Goal: Book appointment/travel/reservation

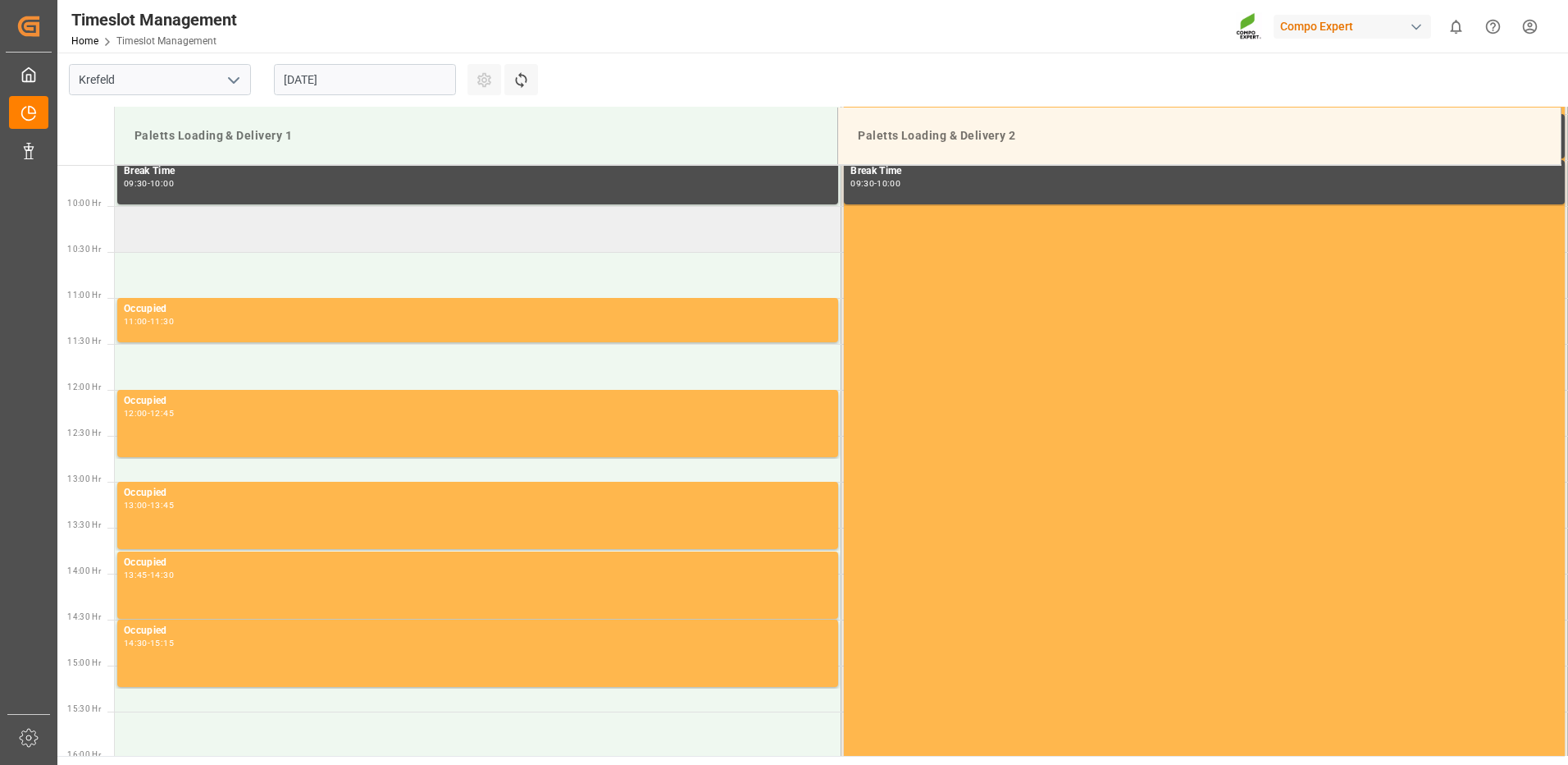
scroll to position [908, 0]
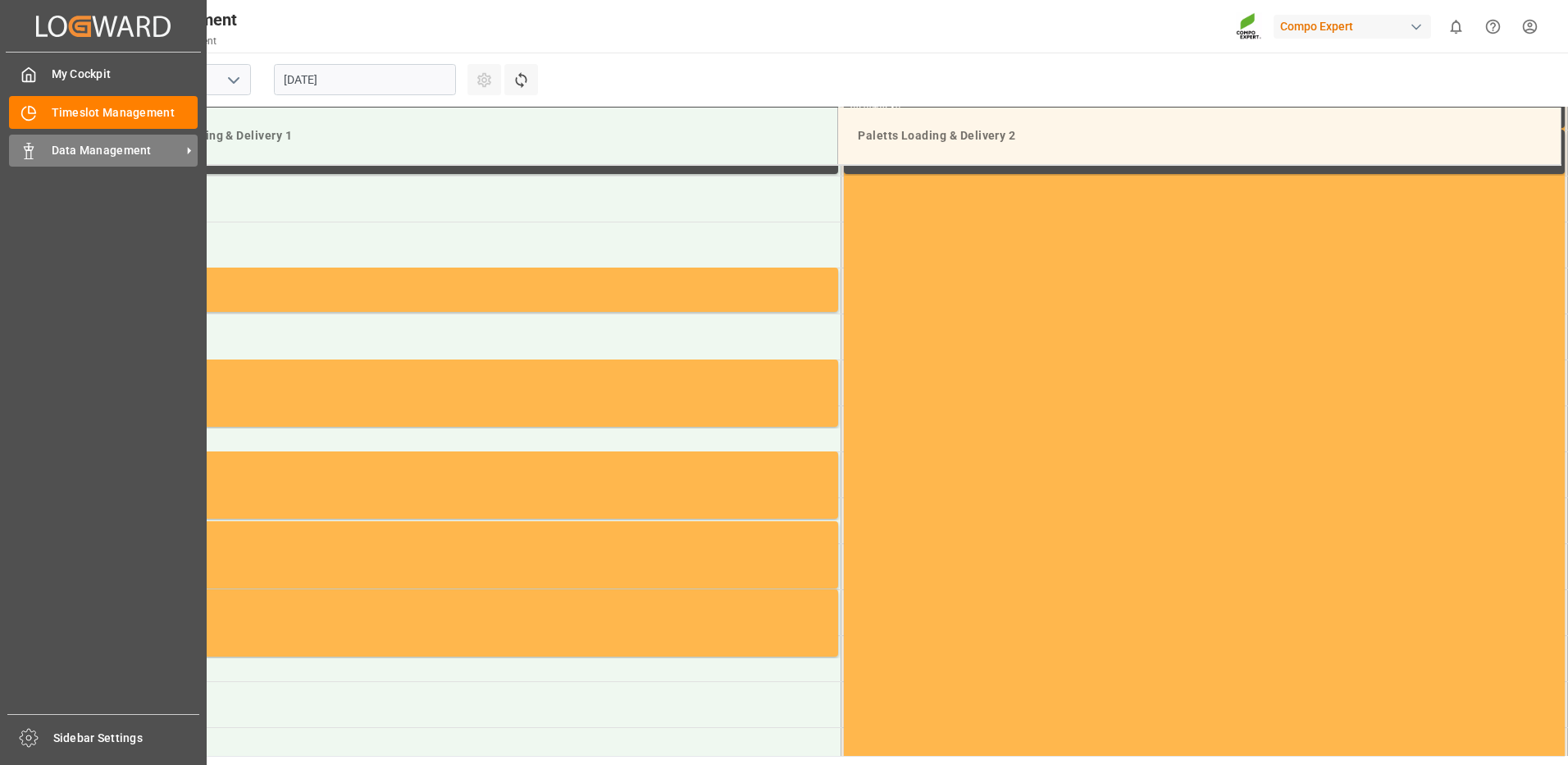
click at [65, 145] on span "Data Management" at bounding box center [115, 151] width 129 height 17
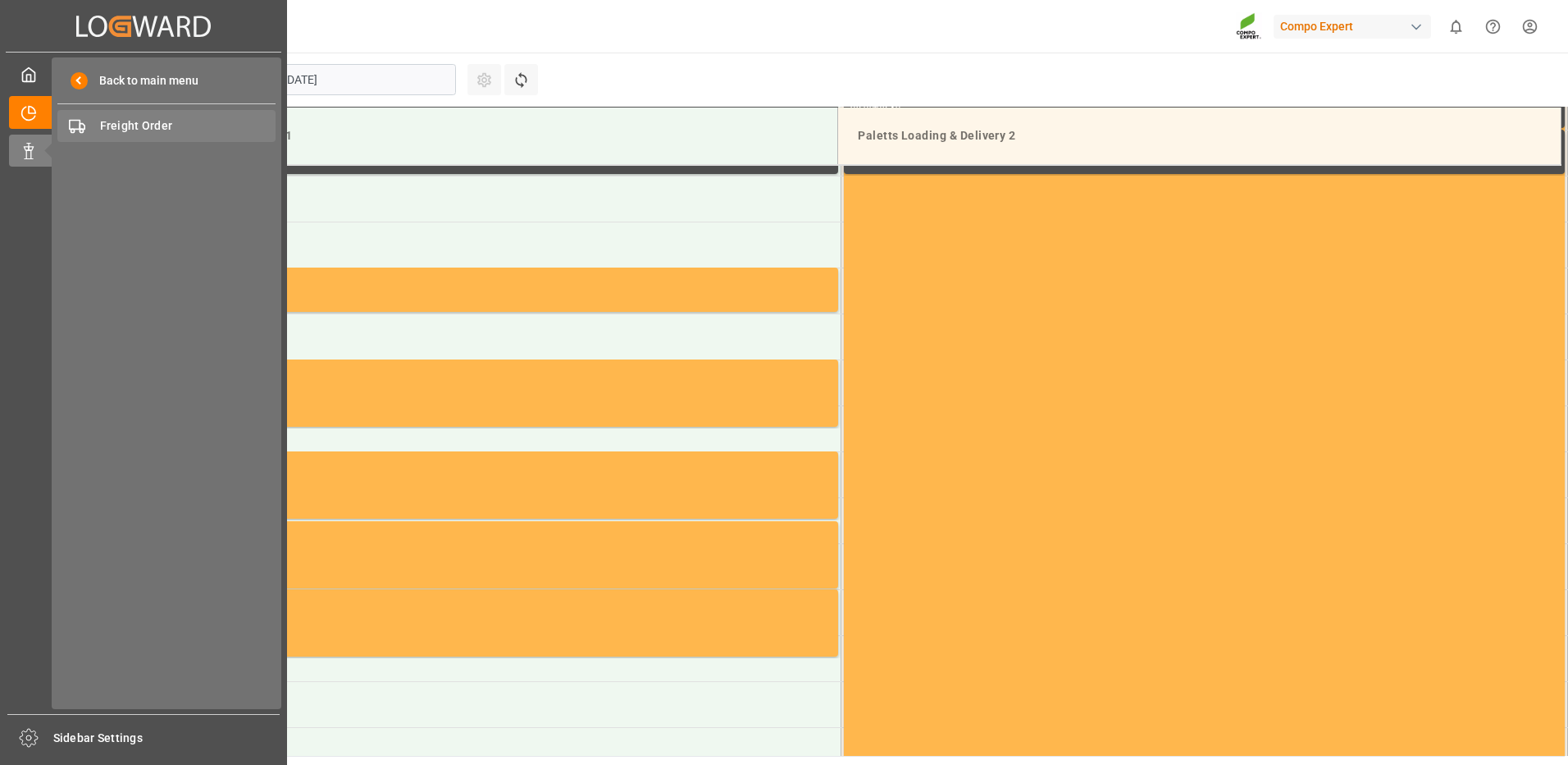
click at [163, 130] on span "Freight Order" at bounding box center [188, 126] width 176 height 17
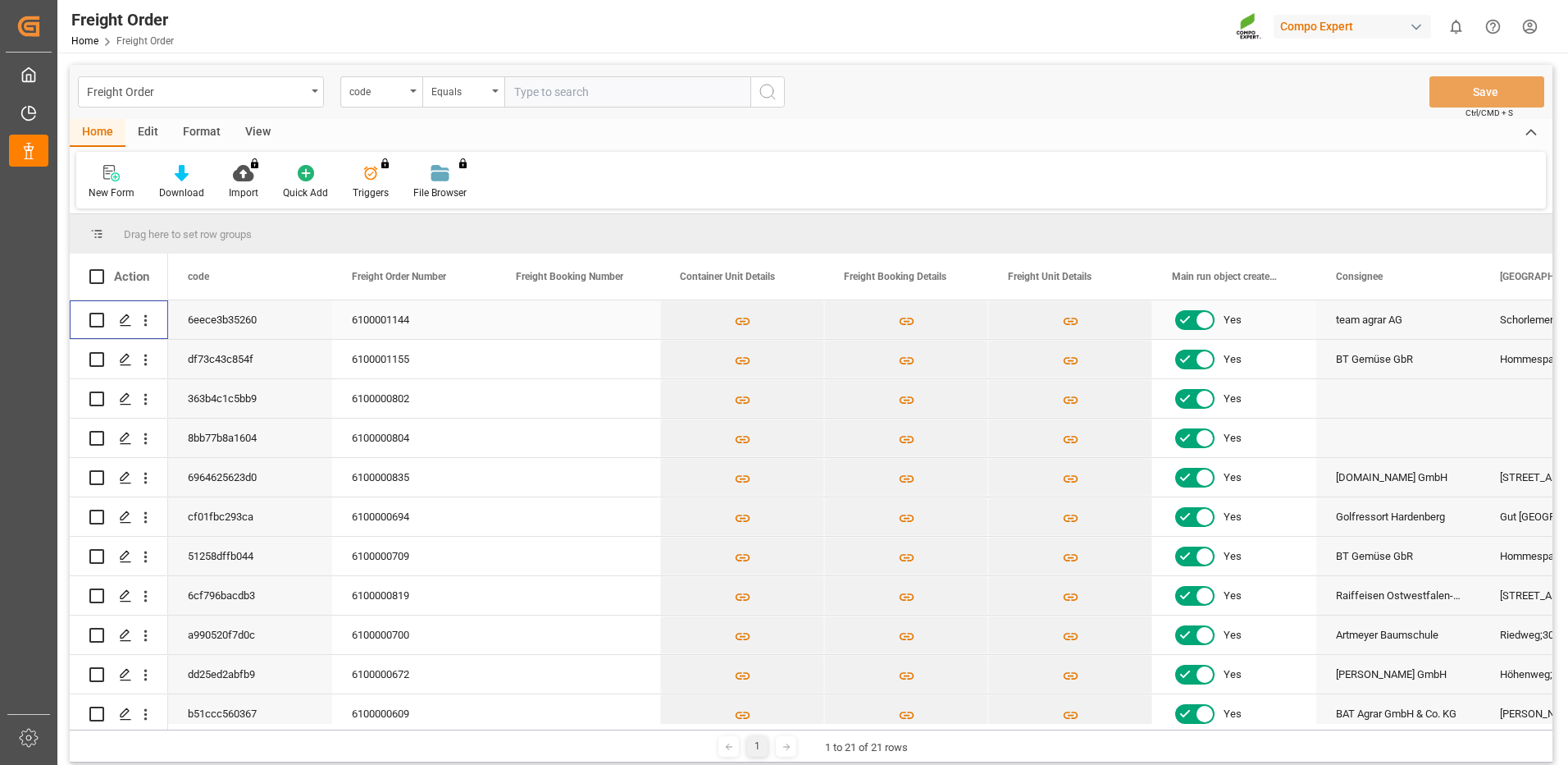
click at [96, 319] on input "Press Space to toggle row selection (unchecked)" at bounding box center [96, 319] width 15 height 15
checkbox input "true"
click at [118, 322] on div "Press SPACE to deselect this row." at bounding box center [124, 320] width 25 height 30
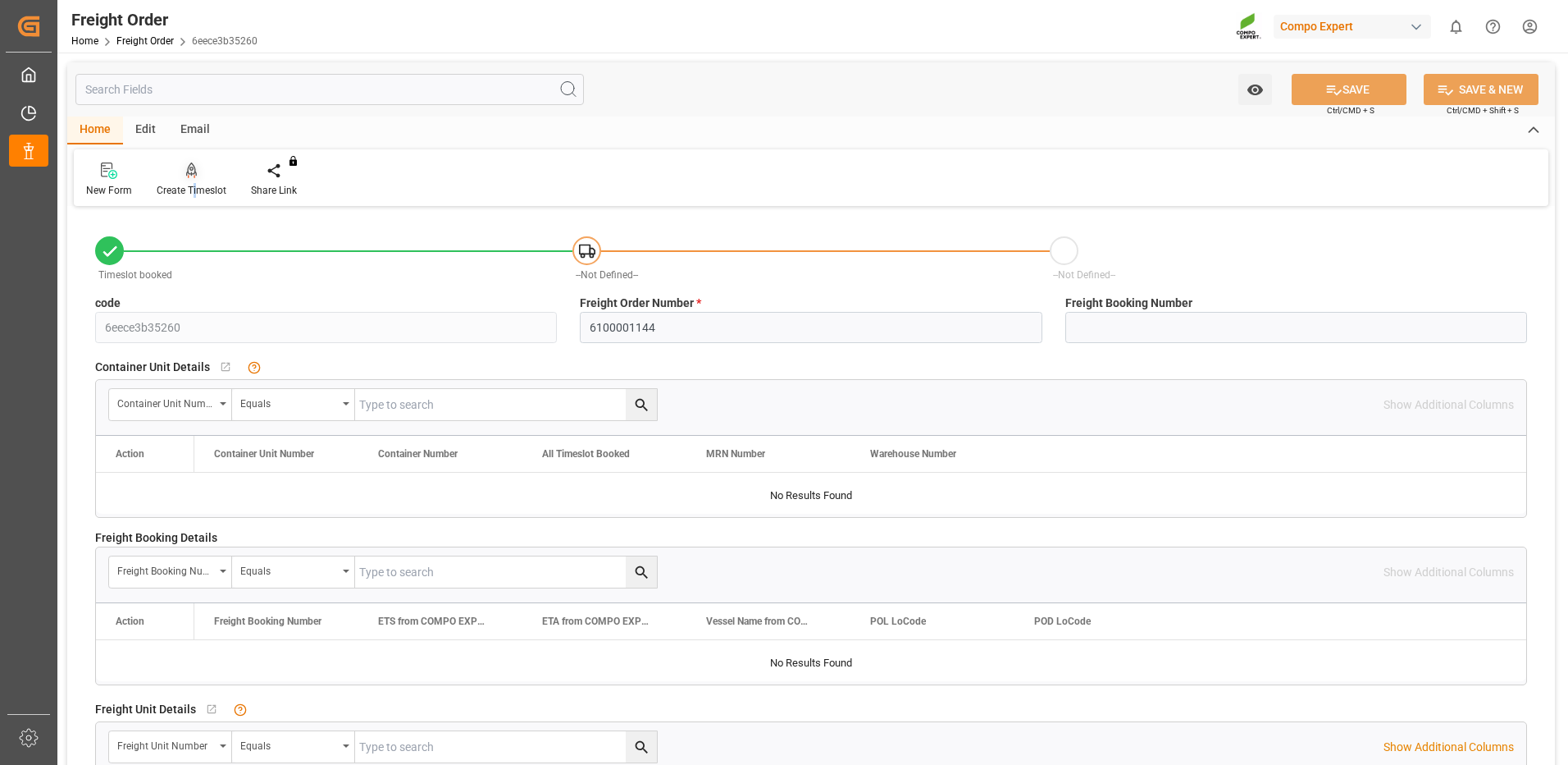
click at [194, 180] on div "Create Timeslot" at bounding box center [192, 180] width 94 height 36
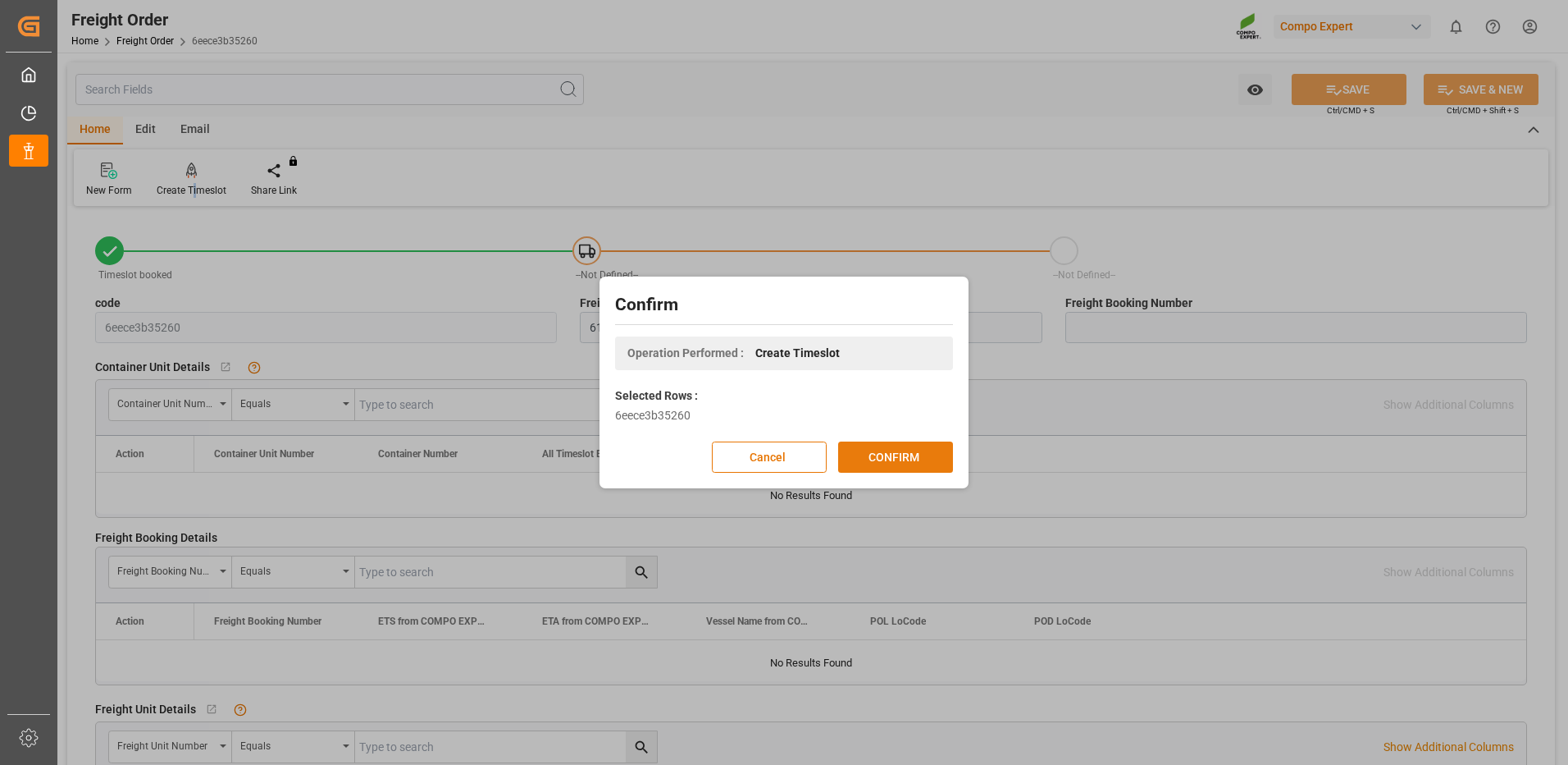
click at [882, 454] on button "CONFIRM" at bounding box center [896, 457] width 115 height 31
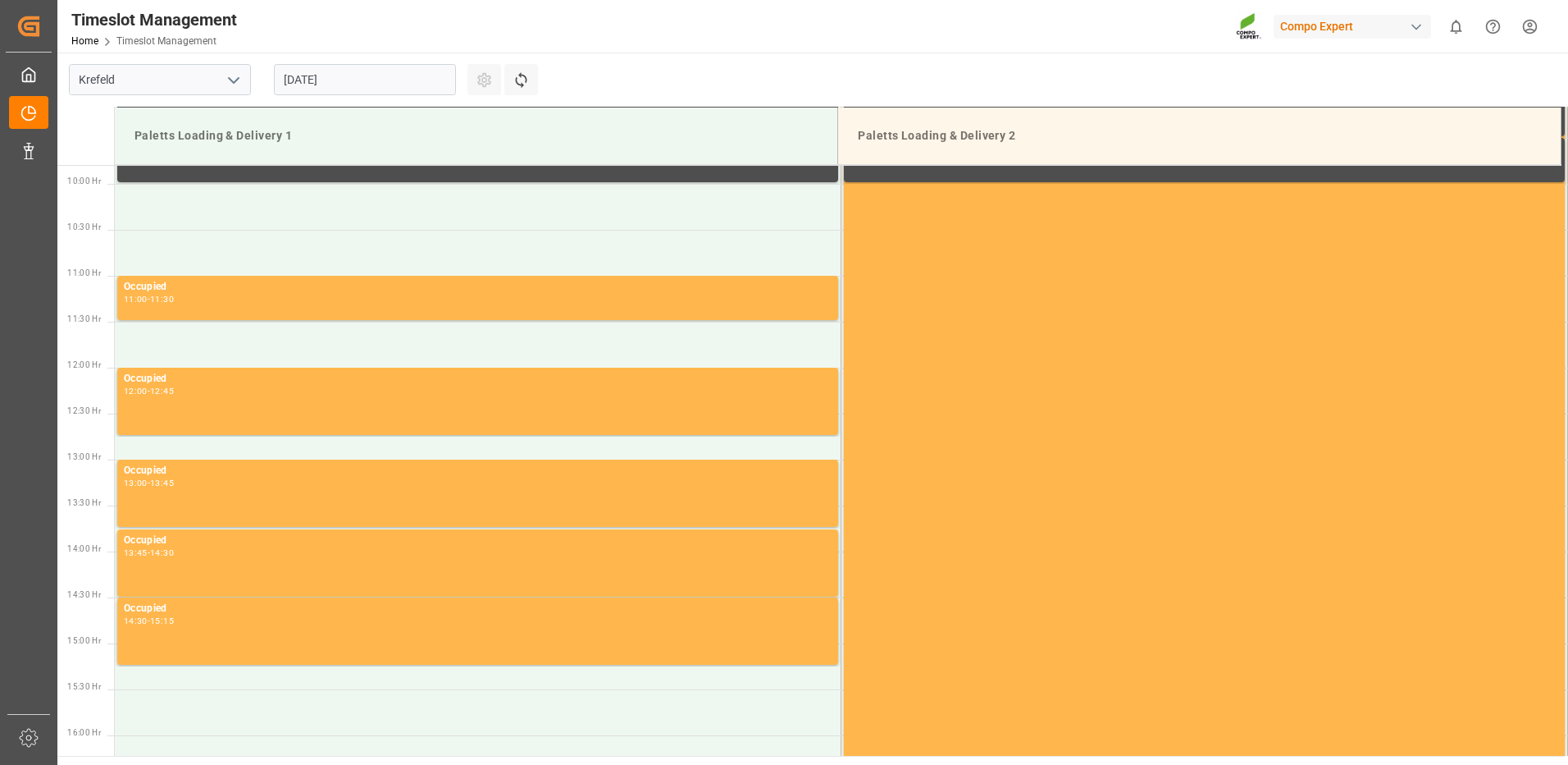
scroll to position [908, 0]
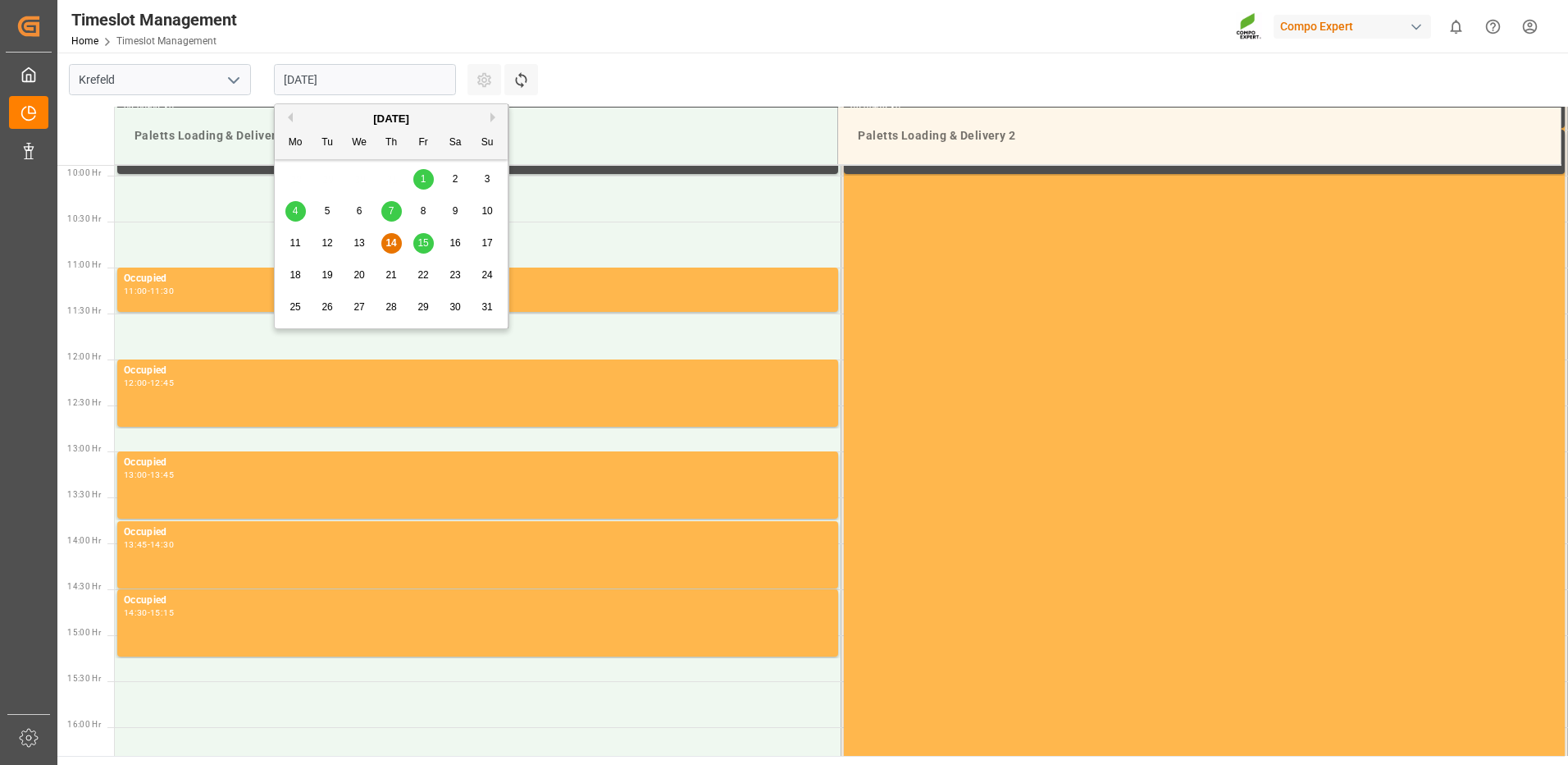
click at [432, 83] on input "[DATE]" at bounding box center [364, 80] width 182 height 31
click at [293, 270] on span "18" at bounding box center [294, 274] width 10 height 11
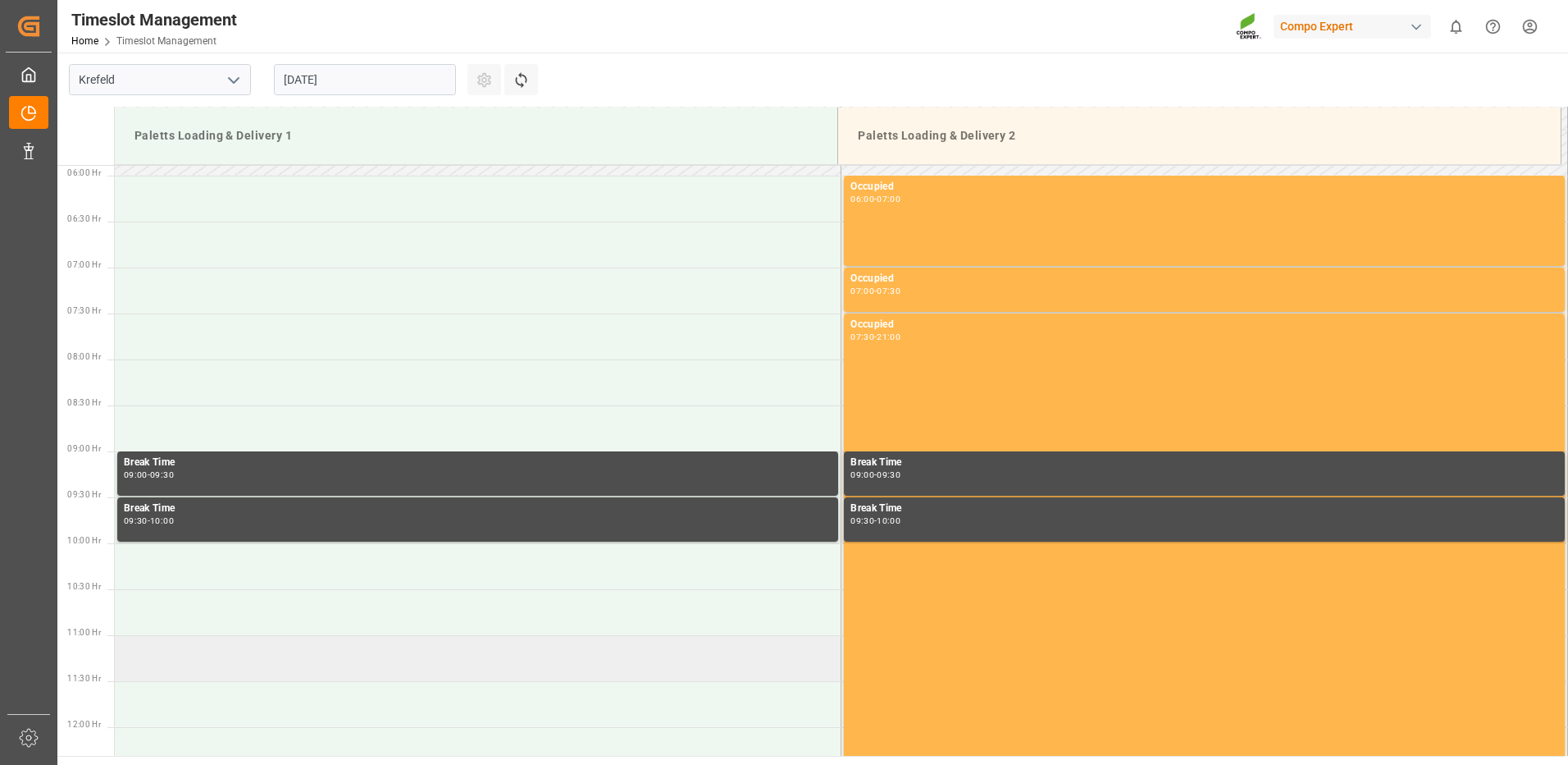
scroll to position [498, 0]
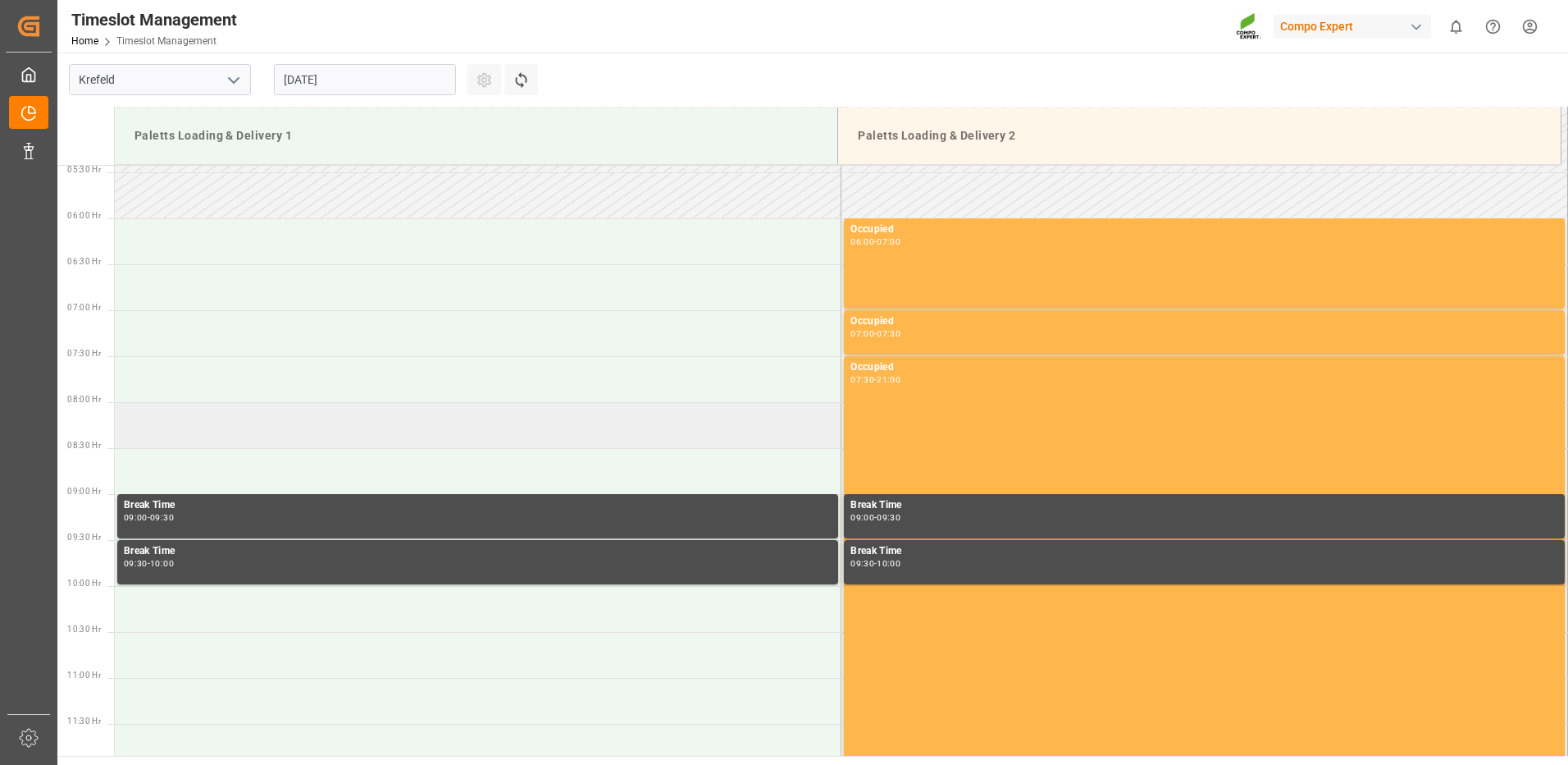
click at [174, 422] on td at bounding box center [477, 425] width 726 height 46
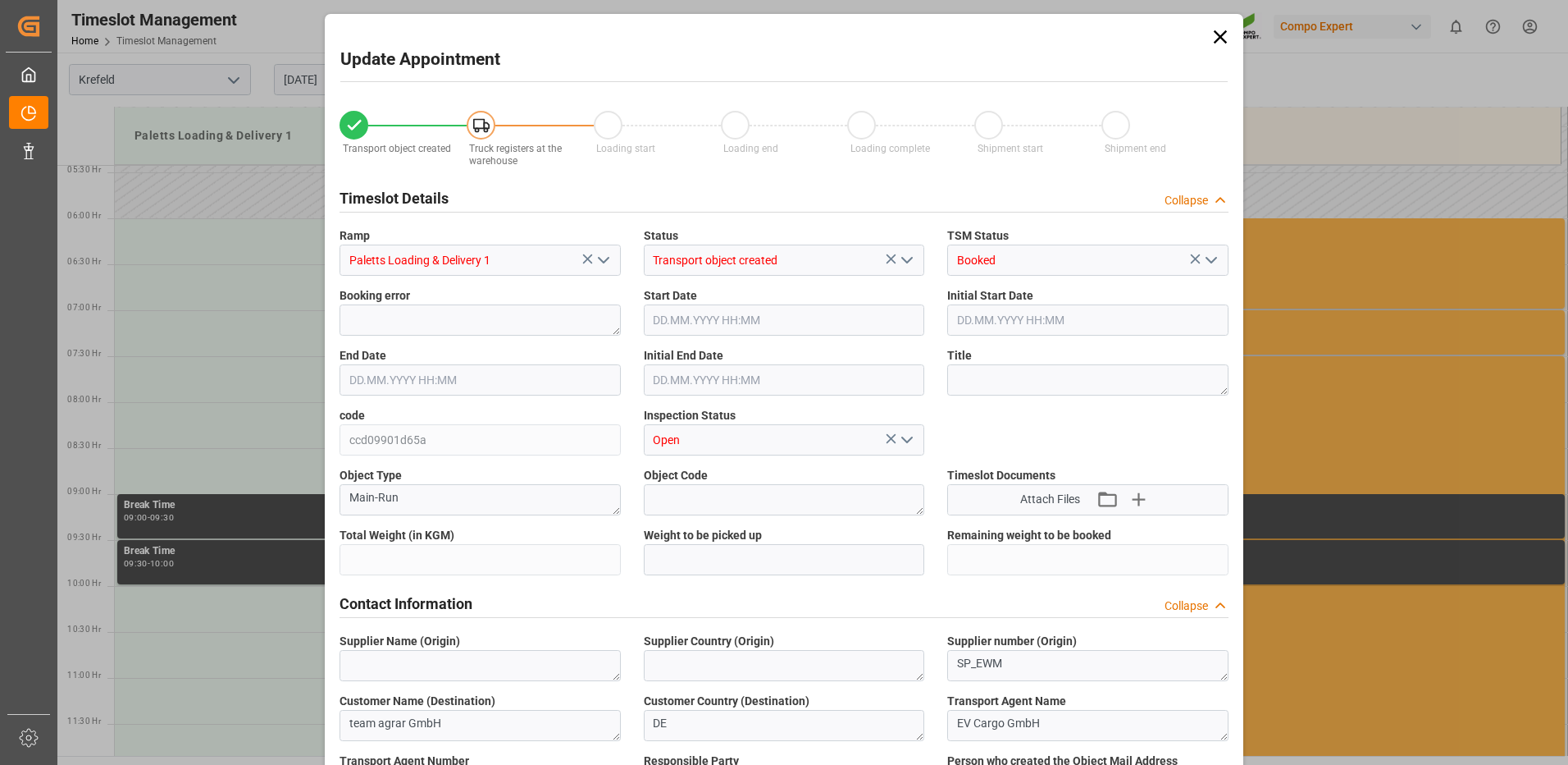
type input "24352"
type input "0"
type input "[DATE] 08:00"
type input "[DATE] 08:30"
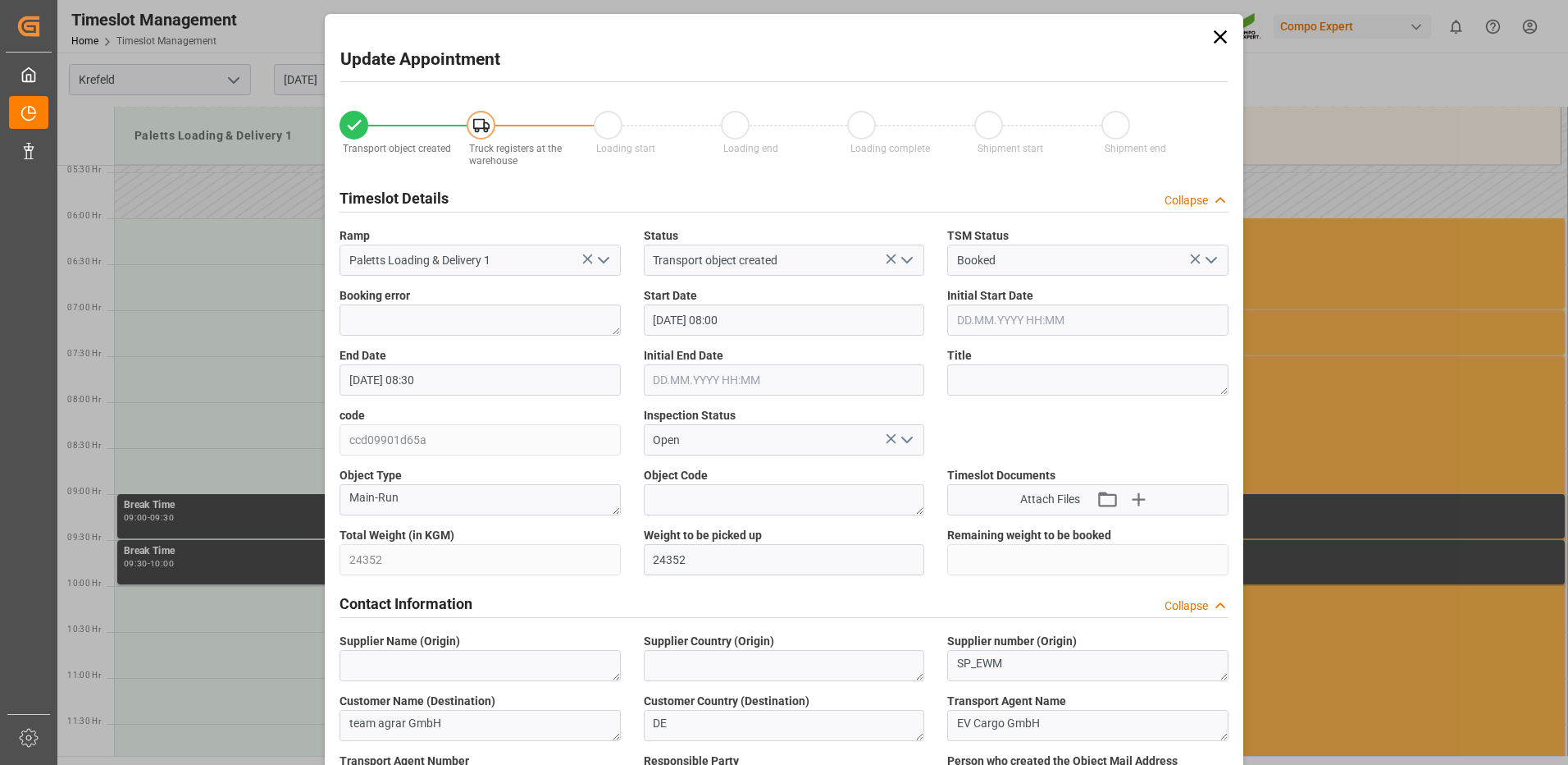
type input "[DATE] 15:22"
type input "[DATE] 09:25"
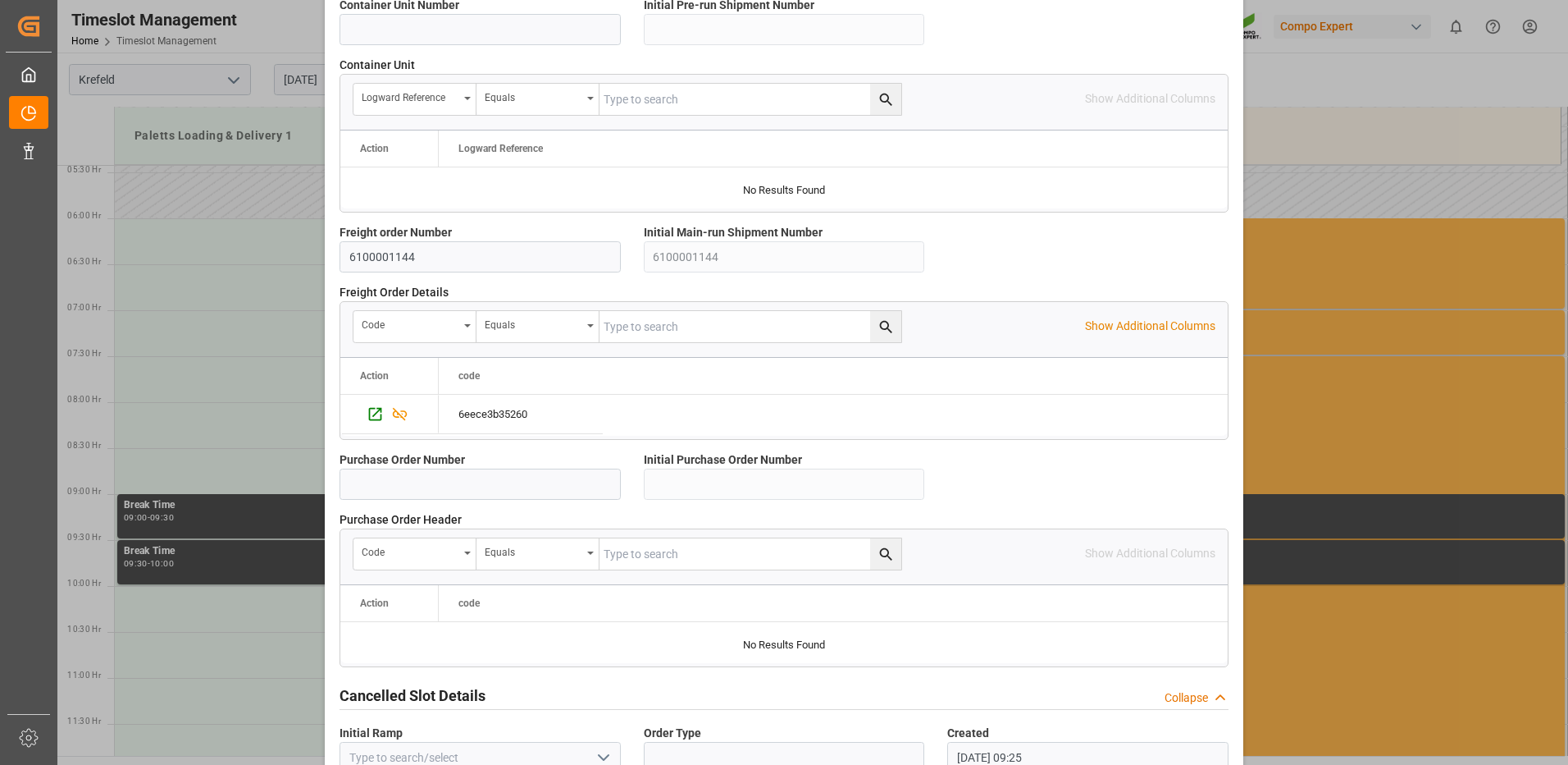
scroll to position [1402, 0]
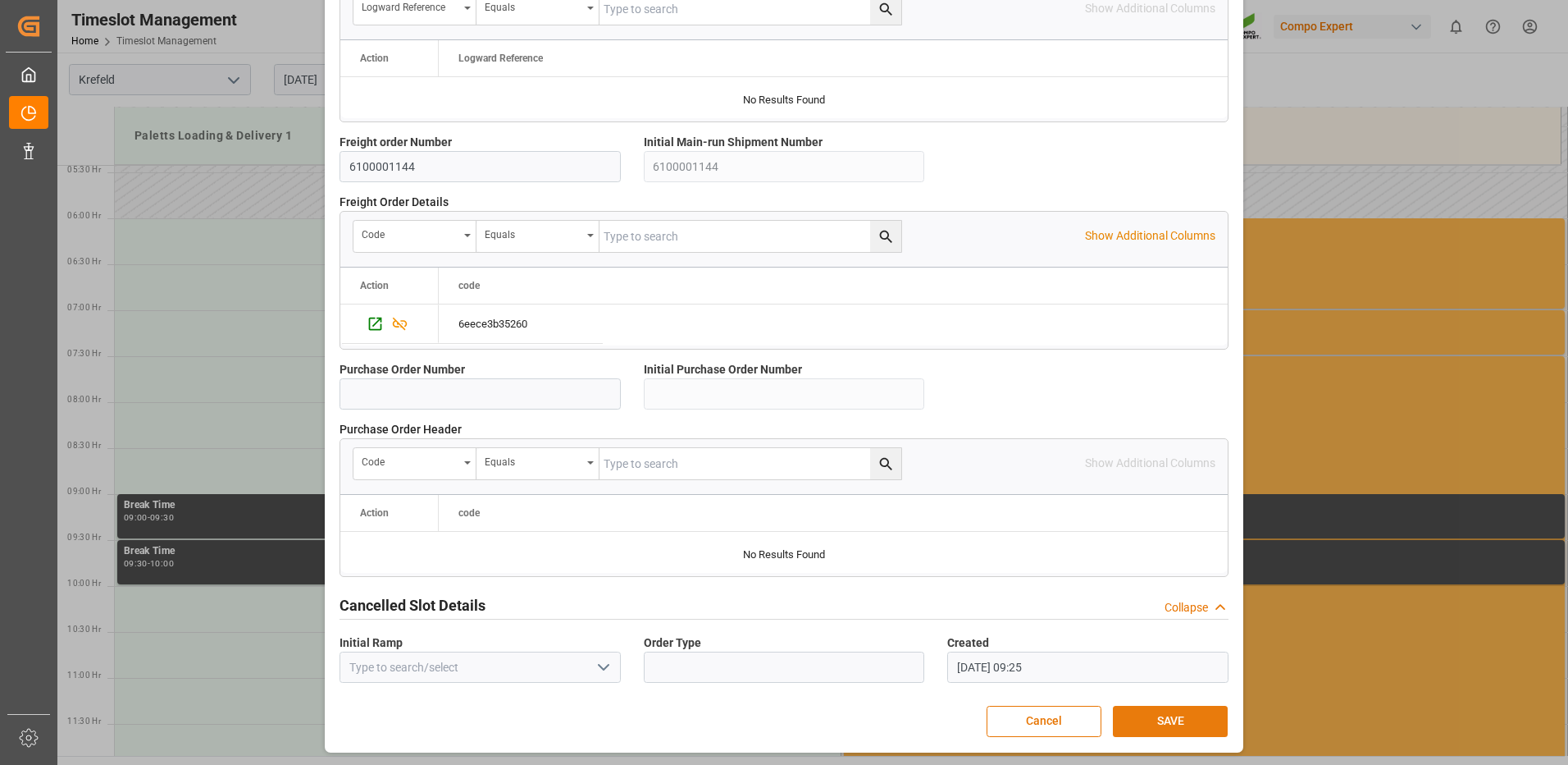
click at [1126, 715] on button "SAVE" at bounding box center [1170, 721] width 115 height 31
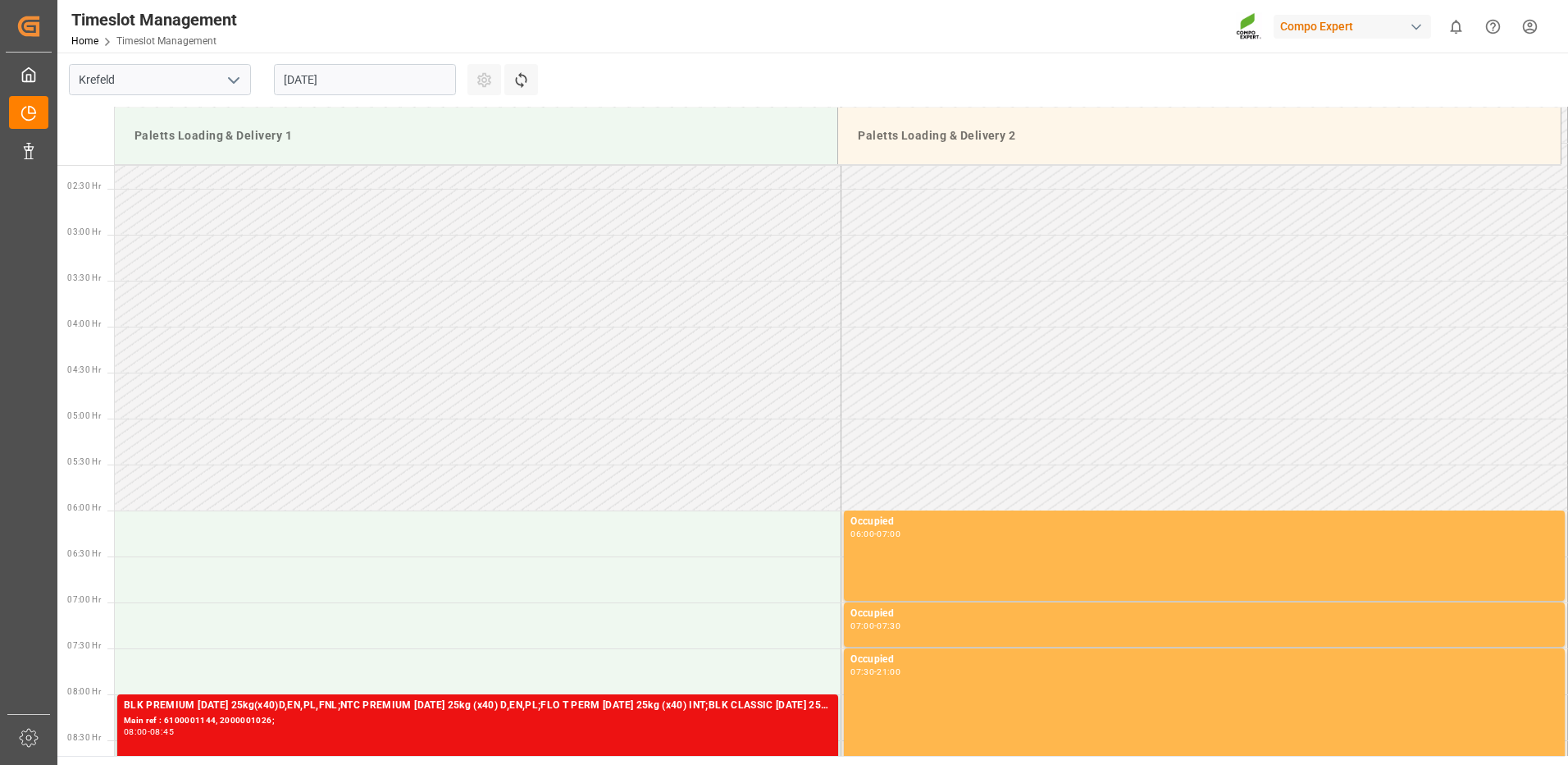
scroll to position [140, 0]
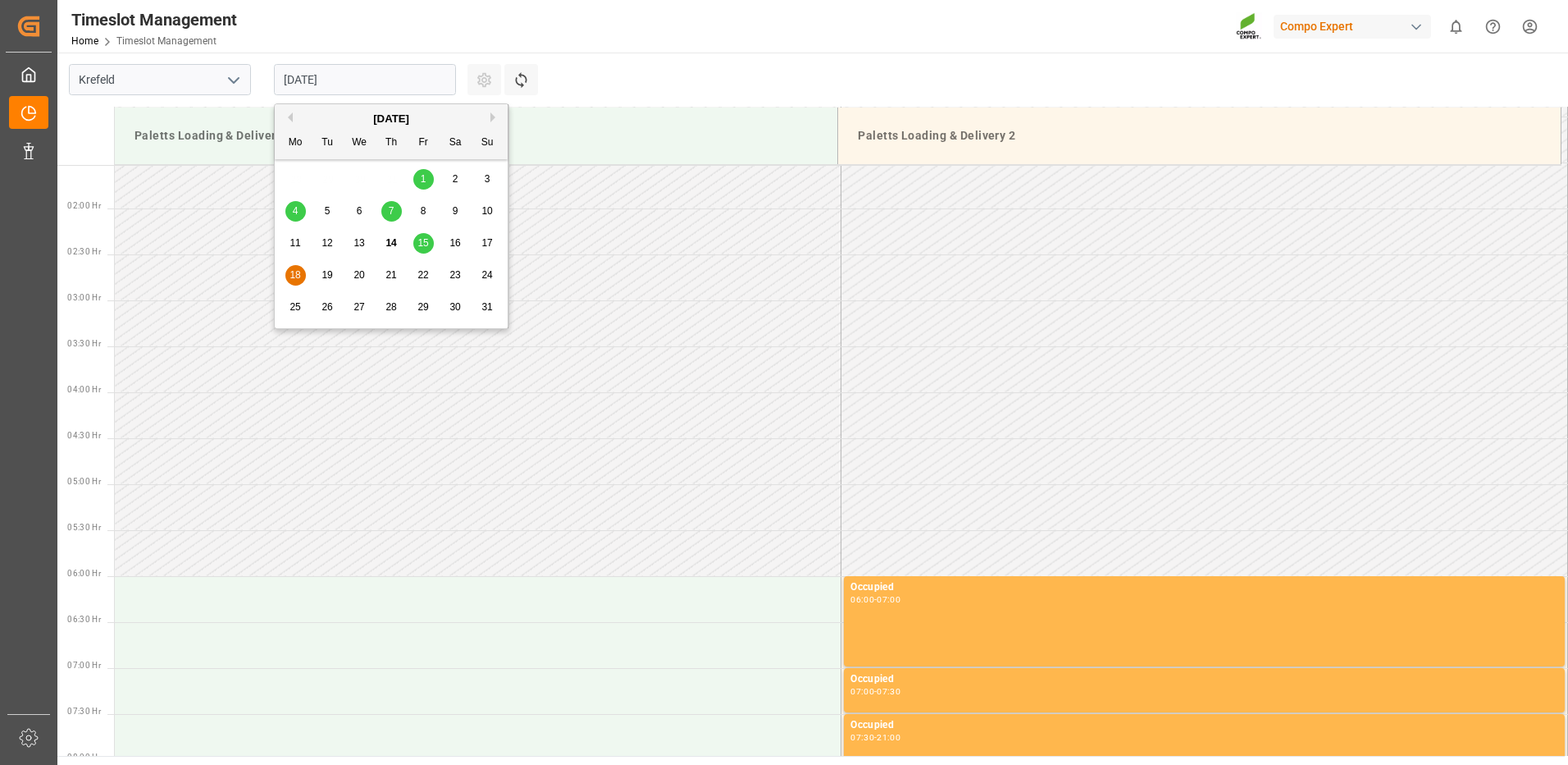
click at [365, 81] on input "[DATE]" at bounding box center [364, 80] width 182 height 31
click at [426, 246] on span "15" at bounding box center [423, 242] width 10 height 11
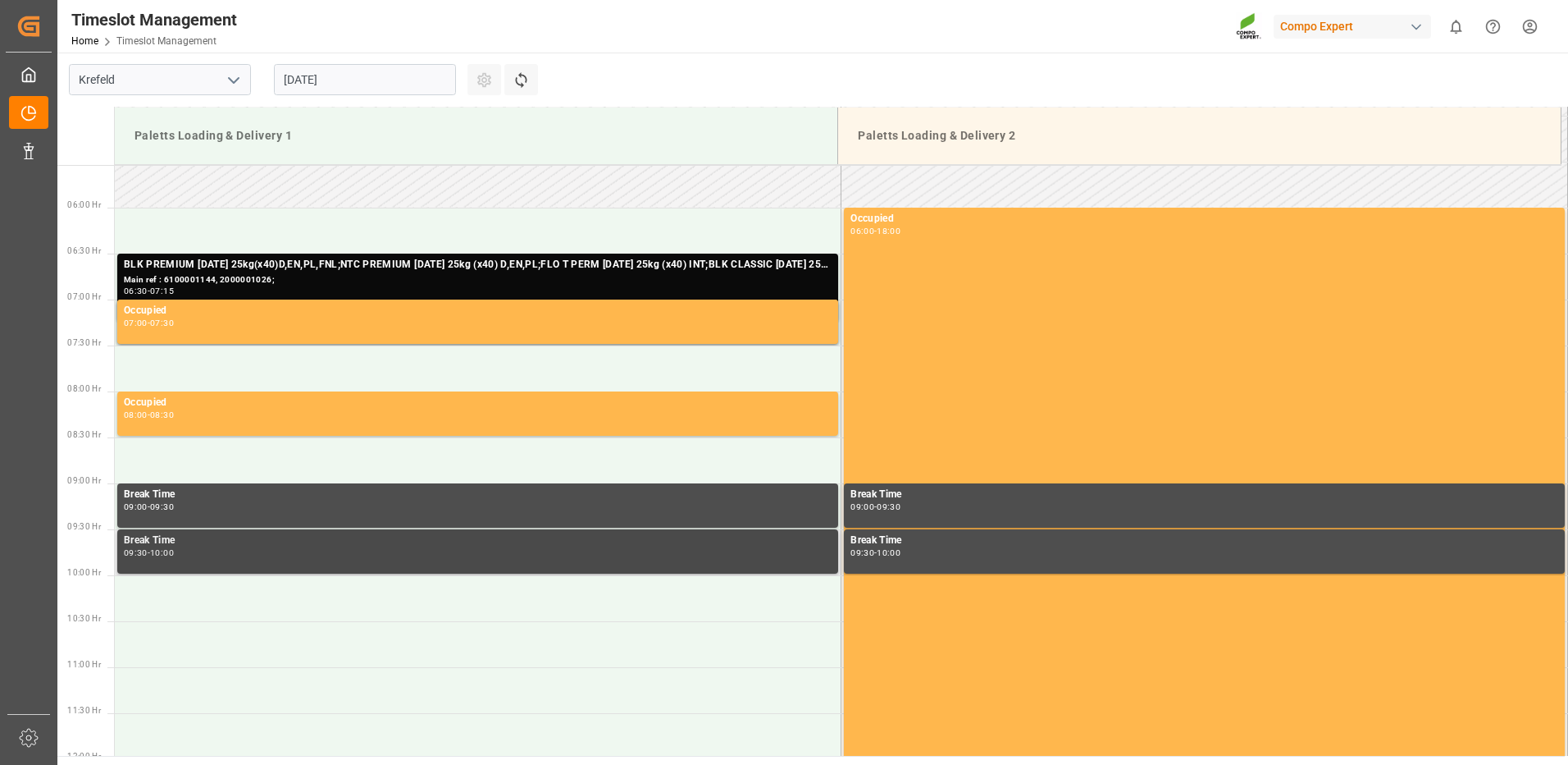
scroll to position [507, 0]
click at [435, 276] on div "Main ref : 6100001144, 2000001026;" at bounding box center [477, 281] width 707 height 14
click at [745, 77] on main "[GEOGRAPHIC_DATA] [DATE] Settings Refresh Time Slots Paletts Loading & Delivery…" at bounding box center [811, 404] width 1507 height 703
